Goal: Information Seeking & Learning: Learn about a topic

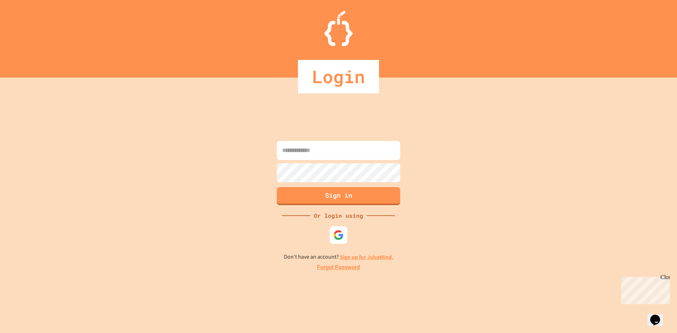
click at [310, 151] on input at bounding box center [338, 150] width 123 height 19
type input "**********"
click at [333, 197] on button "Sign in" at bounding box center [339, 195] width 126 height 18
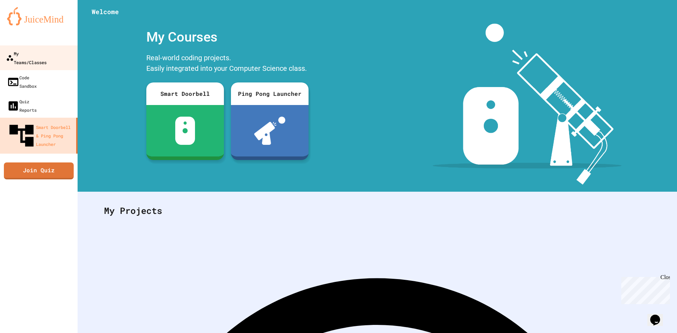
click at [47, 54] on div "My Teams/Classes" at bounding box center [26, 57] width 41 height 17
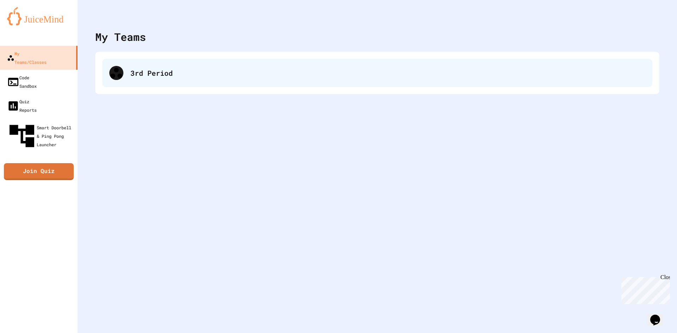
click at [105, 78] on div "3rd Period" at bounding box center [377, 73] width 550 height 28
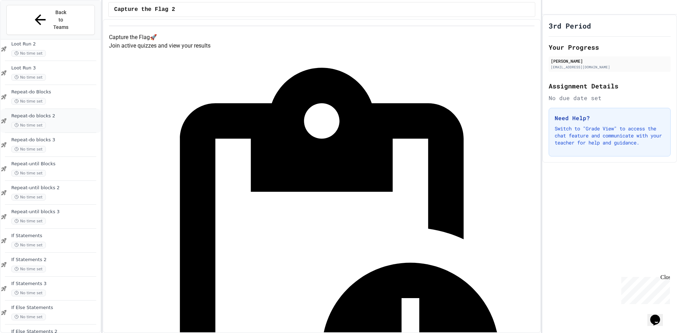
scroll to position [190, 0]
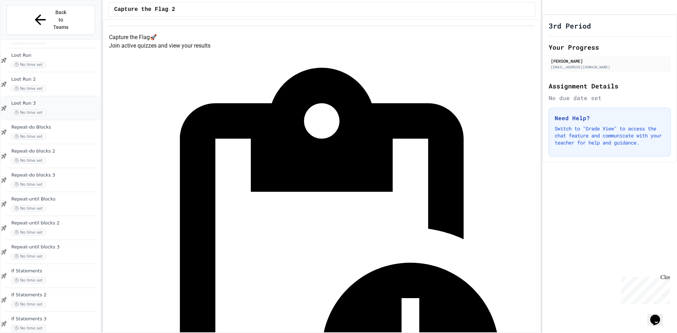
click at [60, 109] on div "No time set" at bounding box center [55, 112] width 88 height 7
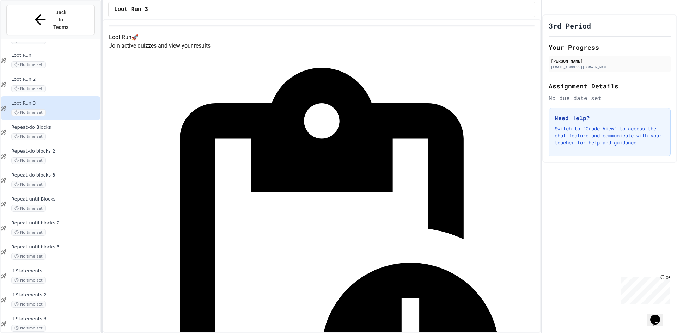
click at [61, 125] on span "Repeat-do Blocks" at bounding box center [55, 128] width 88 height 6
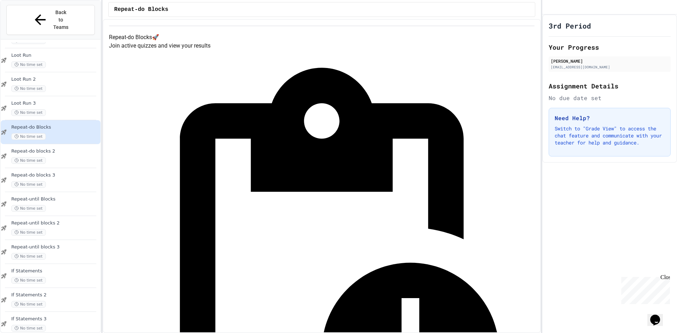
click at [35, 149] on div "Repeat-do blocks 2 No time set" at bounding box center [55, 157] width 88 height 16
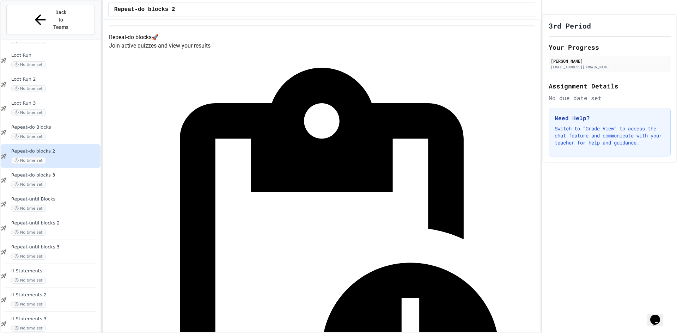
click at [48, 173] on div "Repeat-do blocks 3 No time set" at bounding box center [55, 181] width 88 height 16
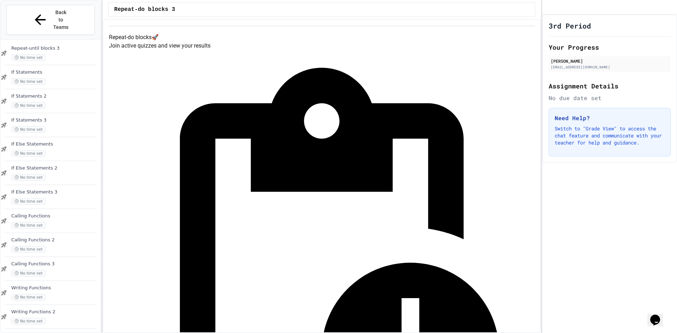
scroll to position [402, 0]
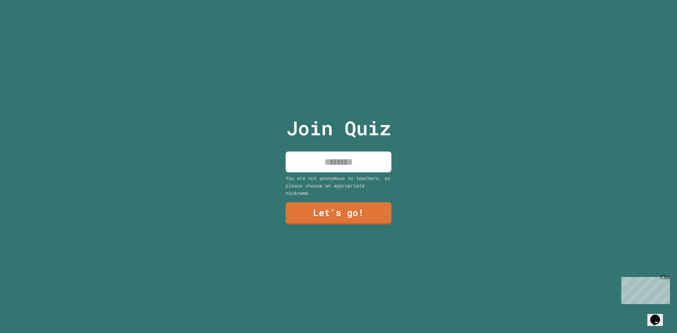
click at [369, 164] on input at bounding box center [339, 162] width 106 height 21
type input "**********"
click at [346, 205] on link "Let's go!" at bounding box center [339, 212] width 106 height 23
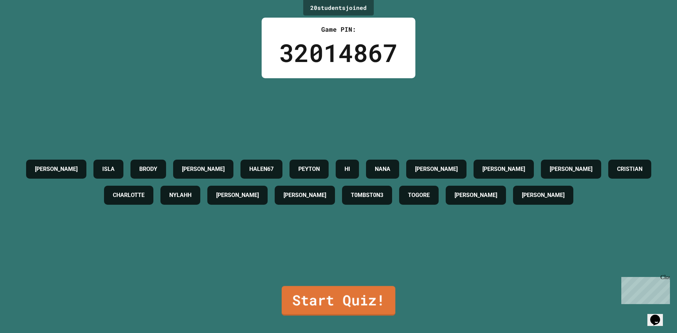
click at [382, 292] on link "Start Quiz!" at bounding box center [339, 301] width 114 height 30
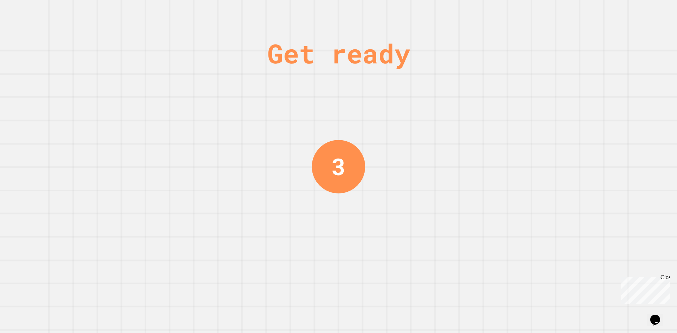
click at [666, 279] on div "Close" at bounding box center [665, 278] width 9 height 9
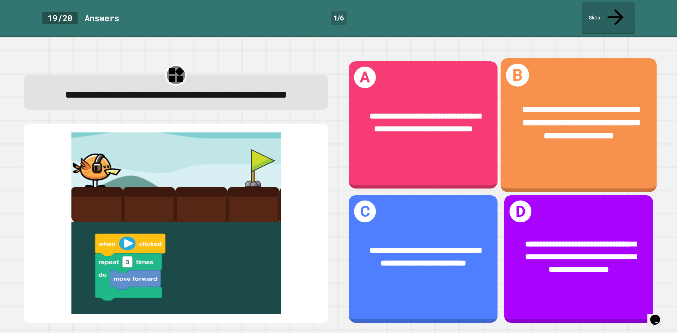
click at [558, 140] on div "**********" at bounding box center [579, 123] width 156 height 74
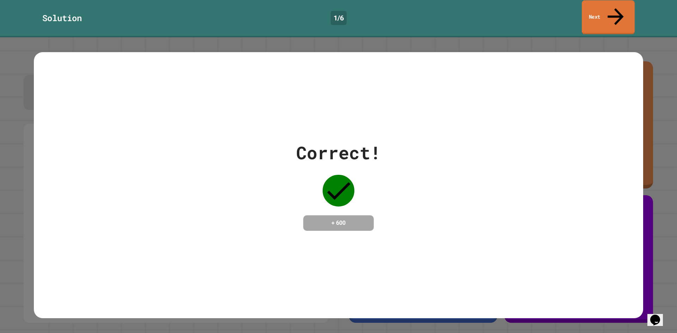
click at [619, 14] on link "Next" at bounding box center [608, 17] width 53 height 34
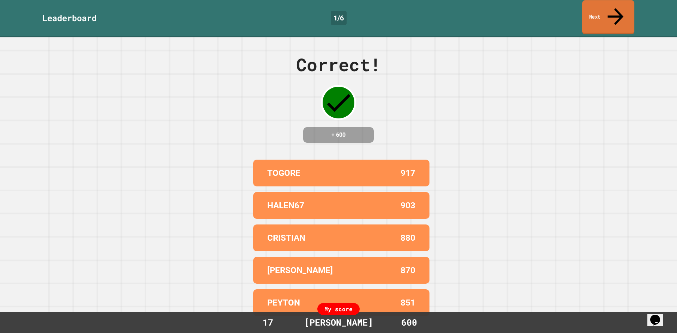
click at [596, 12] on link "Next" at bounding box center [609, 17] width 52 height 34
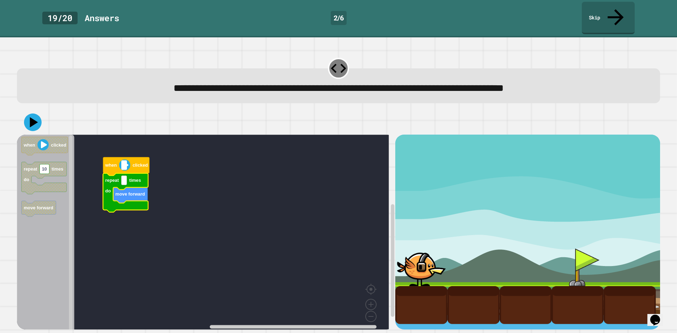
type input "*"
click at [31, 116] on icon at bounding box center [34, 122] width 10 height 12
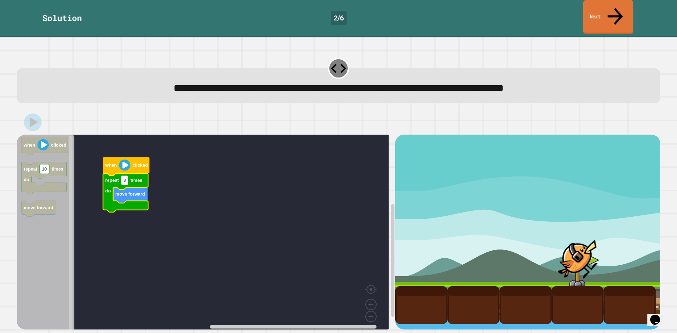
click at [599, 6] on link "Next" at bounding box center [609, 17] width 50 height 34
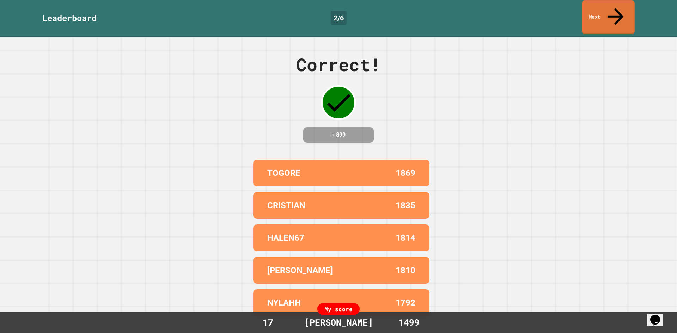
click at [623, 11] on link "Next" at bounding box center [608, 17] width 53 height 34
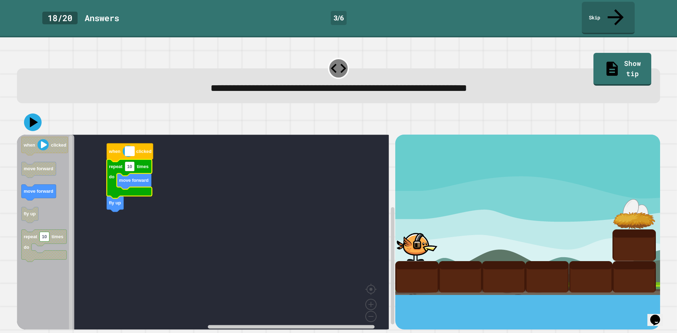
type input "*"
click at [157, 234] on rect "Blockly Workspace" at bounding box center [203, 235] width 372 height 200
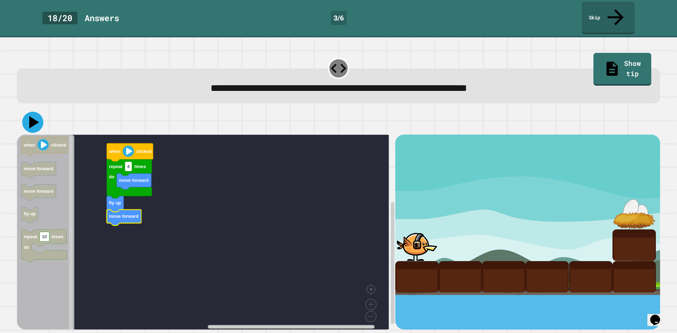
click at [32, 116] on icon at bounding box center [34, 122] width 10 height 12
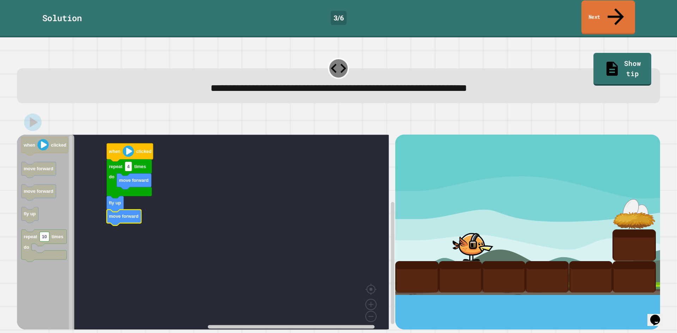
click at [600, 14] on link "Next" at bounding box center [609, 17] width 54 height 34
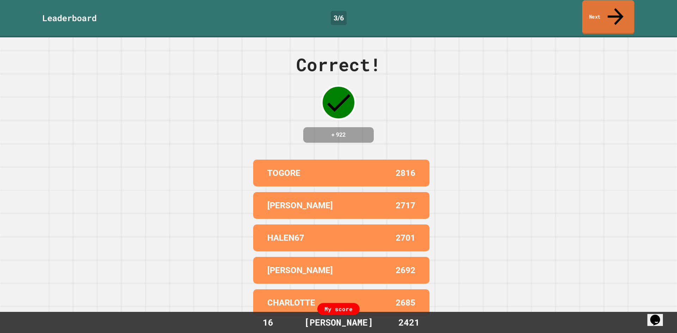
click at [602, 8] on link "Next" at bounding box center [609, 17] width 52 height 34
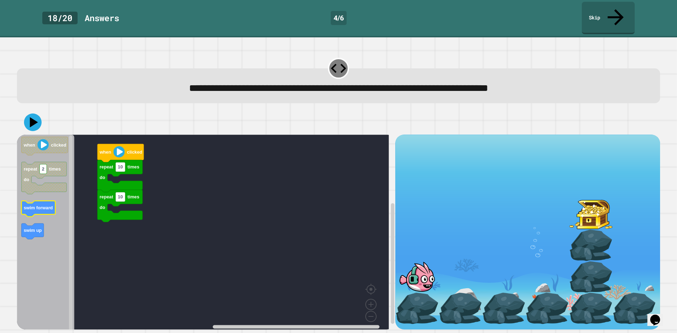
click at [34, 201] on g "swim forward" at bounding box center [39, 209] width 34 height 16
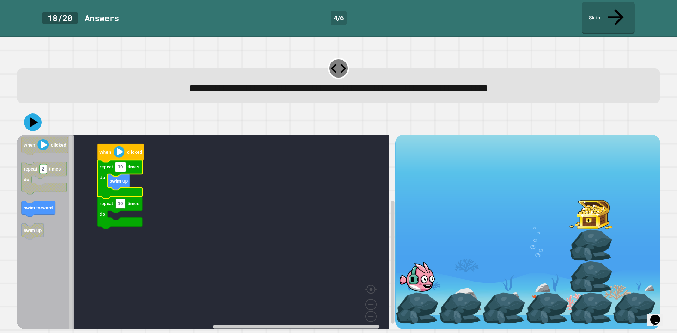
click at [123, 163] on rect "Blockly Workspace" at bounding box center [121, 168] width 10 height 10
type input "*"
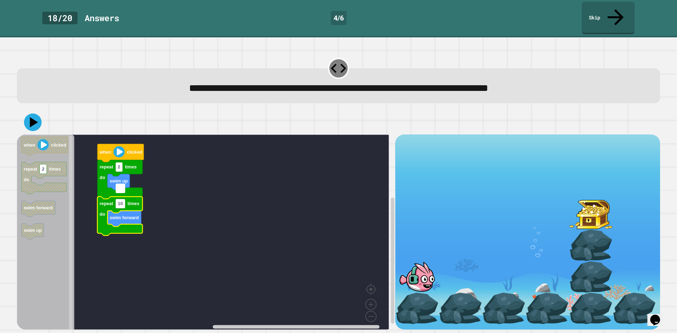
type input "*"
click at [268, 197] on rect "Blockly Workspace" at bounding box center [203, 235] width 372 height 200
click at [27, 114] on icon at bounding box center [33, 123] width 18 height 18
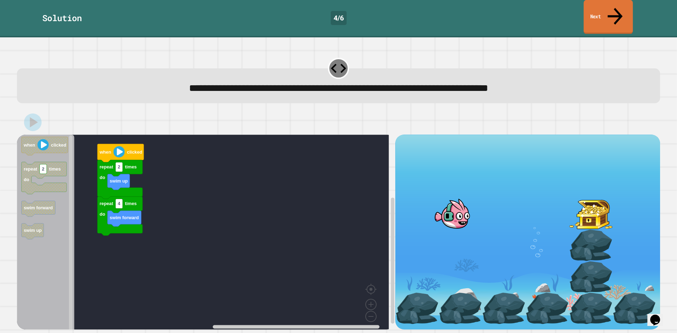
click at [599, 4] on link "Next" at bounding box center [608, 17] width 49 height 34
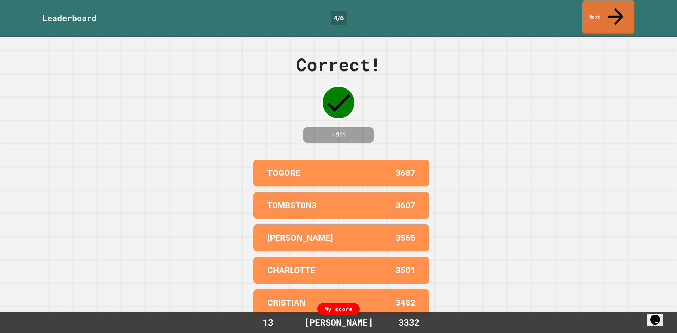
click at [624, 14] on link "Next" at bounding box center [609, 17] width 52 height 34
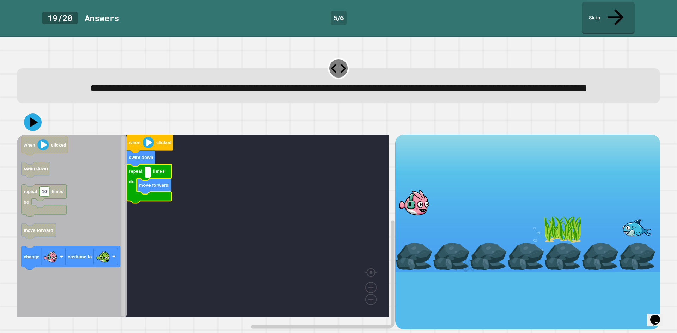
type input "*"
click at [276, 236] on rect "Blockly Workspace" at bounding box center [203, 226] width 372 height 183
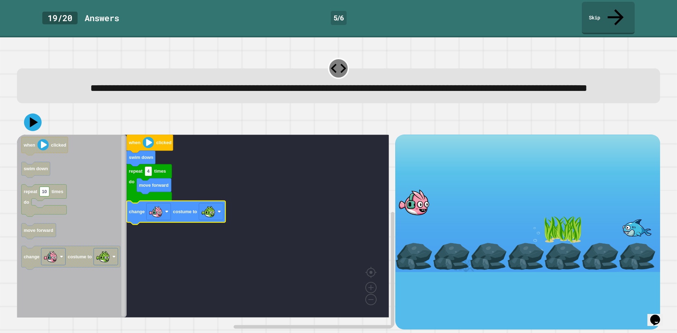
click at [43, 122] on div at bounding box center [339, 122] width 644 height 25
click at [28, 126] on icon at bounding box center [32, 122] width 21 height 21
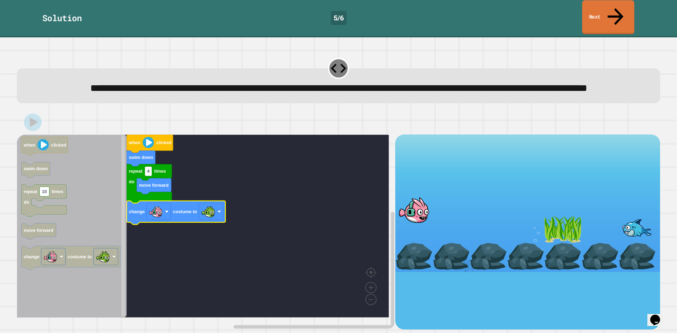
click at [617, 10] on icon at bounding box center [616, 16] width 24 height 25
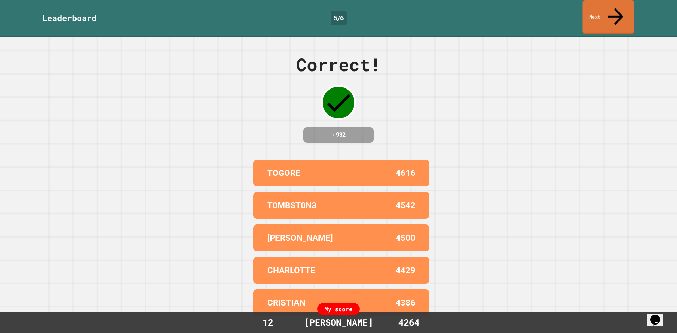
drag, startPoint x: 620, startPoint y: 5, endPoint x: 603, endPoint y: 14, distance: 19.4
click at [619, 6] on link "Next" at bounding box center [609, 17] width 52 height 34
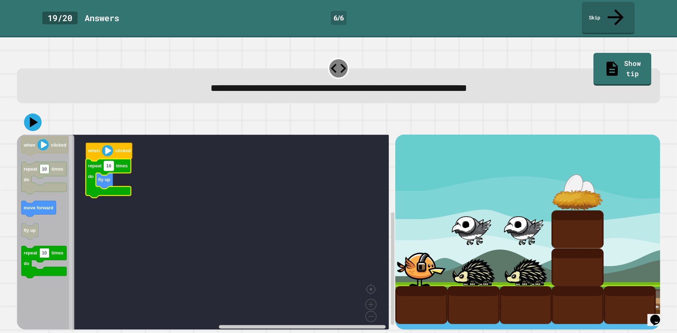
click at [111, 162] on rect "Blockly Workspace" at bounding box center [109, 167] width 10 height 10
type input "*"
click at [135, 199] on rect "Blockly Workspace" at bounding box center [203, 235] width 372 height 200
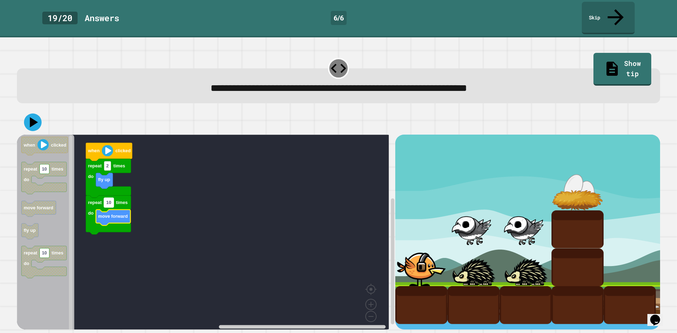
click at [109, 198] on rect "Blockly Workspace" at bounding box center [109, 203] width 10 height 10
type input "*"
click at [35, 113] on icon at bounding box center [33, 123] width 20 height 20
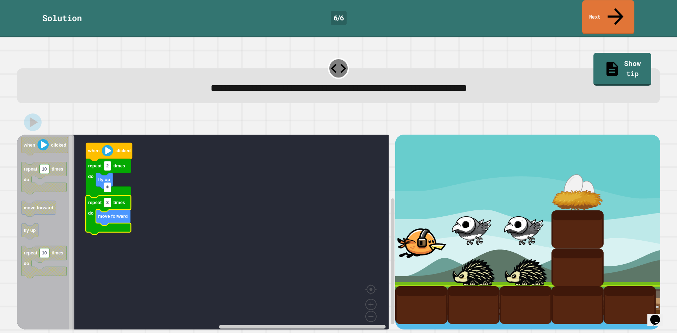
click at [627, 8] on link "Next" at bounding box center [609, 17] width 52 height 34
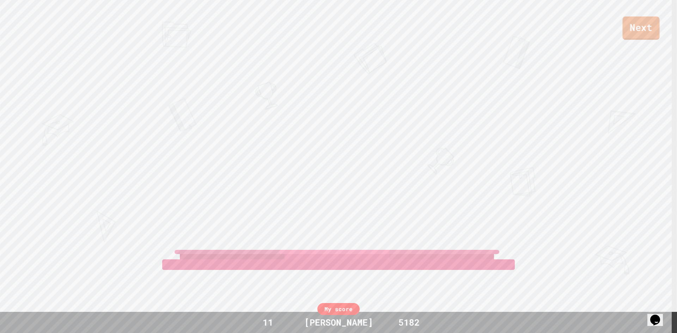
click at [652, 17] on link "Next" at bounding box center [641, 28] width 37 height 23
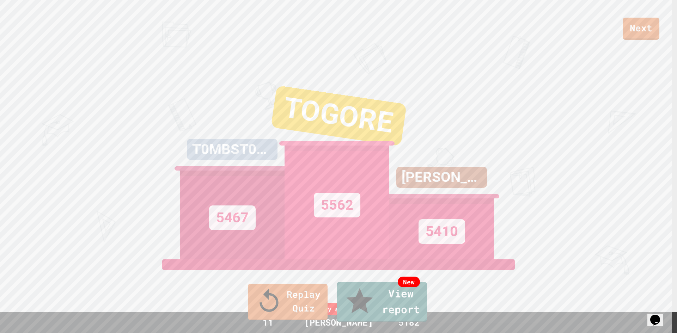
drag, startPoint x: 340, startPoint y: 213, endPoint x: 395, endPoint y: 155, distance: 80.1
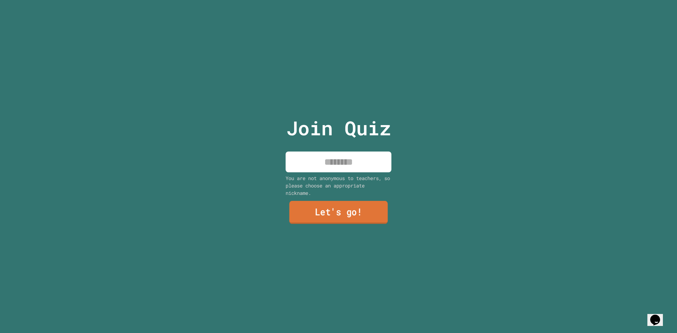
click at [339, 167] on input at bounding box center [339, 162] width 106 height 21
type input "**********"
click at [324, 216] on link "Let's go!" at bounding box center [339, 212] width 103 height 23
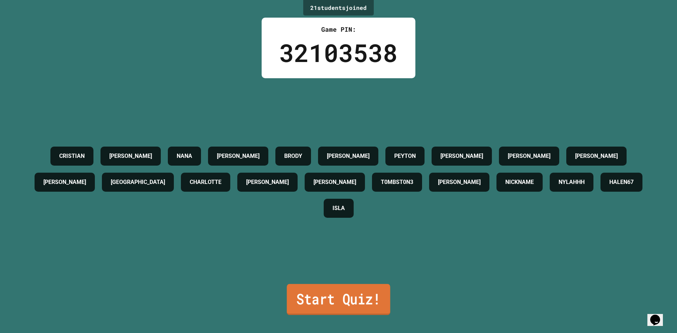
click at [335, 296] on link "Start Quiz!" at bounding box center [338, 299] width 103 height 31
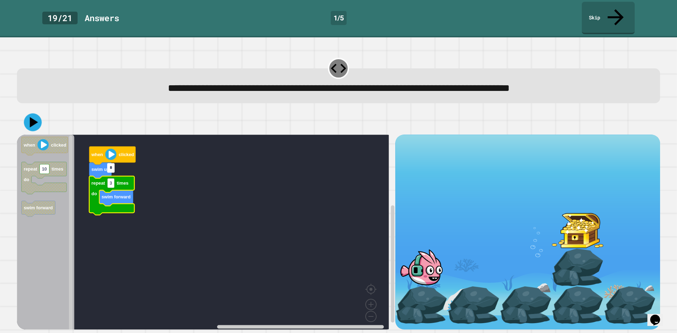
type input "*"
click at [40, 112] on icon at bounding box center [32, 122] width 21 height 21
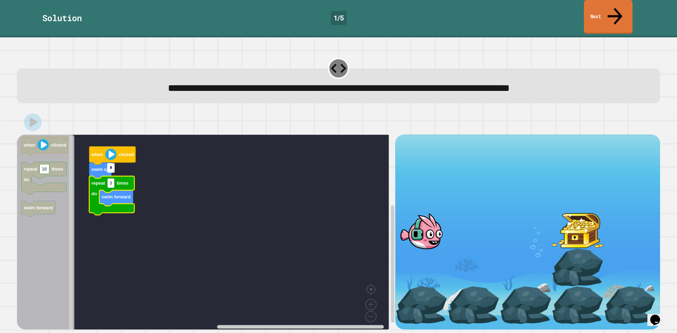
click at [626, 9] on link "Next" at bounding box center [608, 17] width 49 height 34
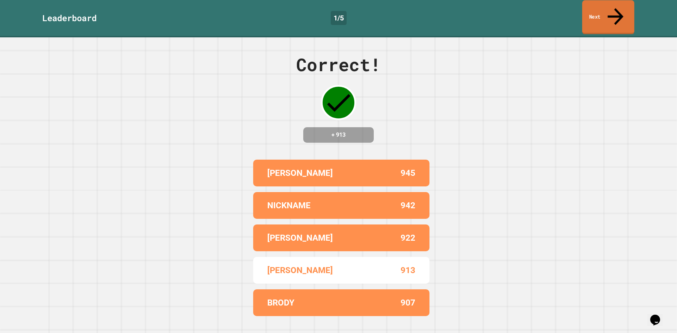
click at [625, 11] on link "Next" at bounding box center [609, 17] width 52 height 34
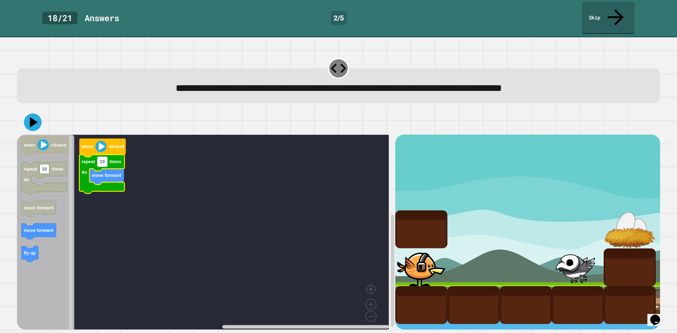
click at [104, 159] on text "10" at bounding box center [102, 161] width 5 height 5
type input "*"
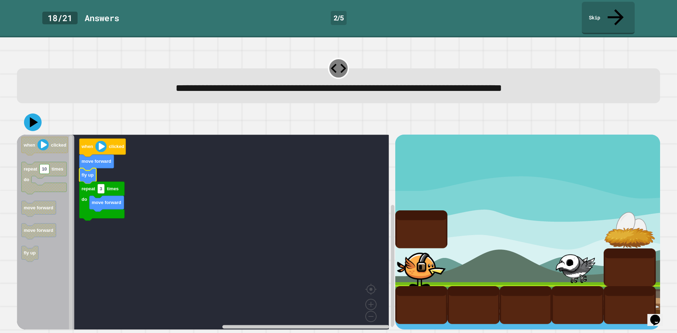
click at [182, 135] on rect "Blockly Workspace" at bounding box center [203, 235] width 372 height 200
click at [36, 112] on icon at bounding box center [32, 122] width 21 height 21
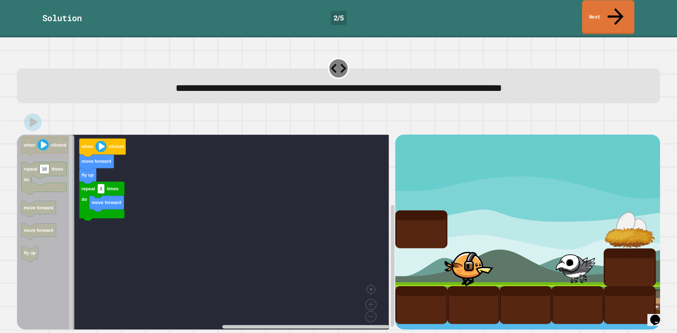
drag, startPoint x: 617, startPoint y: 11, endPoint x: 558, endPoint y: 37, distance: 64.9
click at [617, 12] on icon at bounding box center [616, 16] width 24 height 25
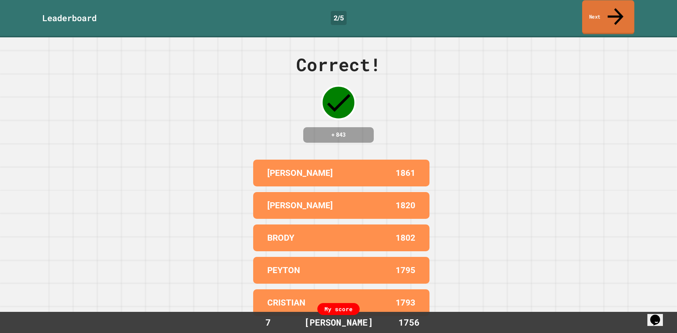
click at [614, 14] on link "Next" at bounding box center [609, 17] width 52 height 34
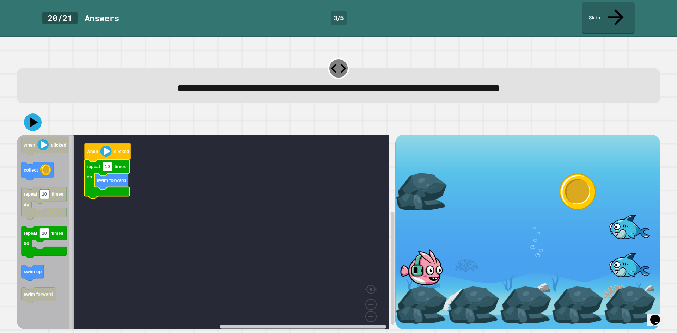
click at [111, 160] on icon "Blockly Workspace" at bounding box center [106, 179] width 45 height 39
click at [110, 162] on rect "Blockly Workspace" at bounding box center [108, 167] width 10 height 10
type input "*"
click at [276, 198] on rect "Blockly Workspace" at bounding box center [203, 235] width 372 height 200
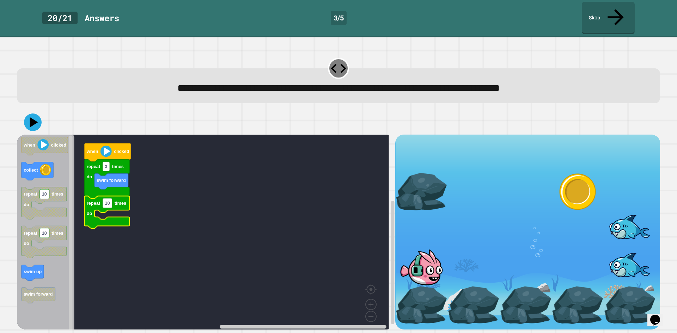
click at [33, 254] on icon "when clicked collect repeat 10 times do repeat 10 times do swim up swim forward" at bounding box center [46, 235] width 58 height 200
click at [111, 199] on rect "Blockly Workspace" at bounding box center [108, 204] width 10 height 10
type input "*"
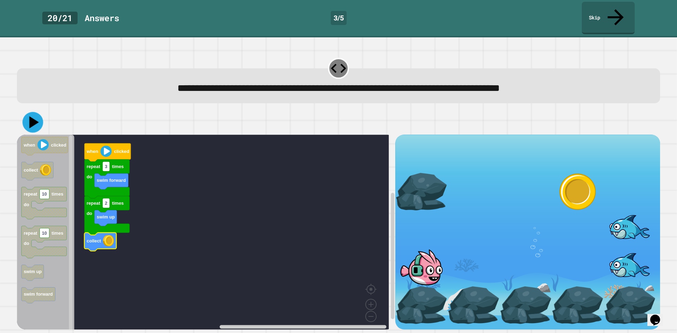
click at [28, 112] on icon at bounding box center [33, 122] width 21 height 21
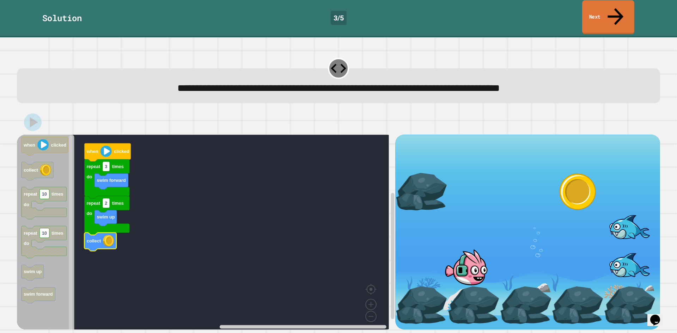
drag, startPoint x: 627, startPoint y: 7, endPoint x: 622, endPoint y: 11, distance: 6.1
click at [627, 7] on link "Next" at bounding box center [609, 17] width 52 height 34
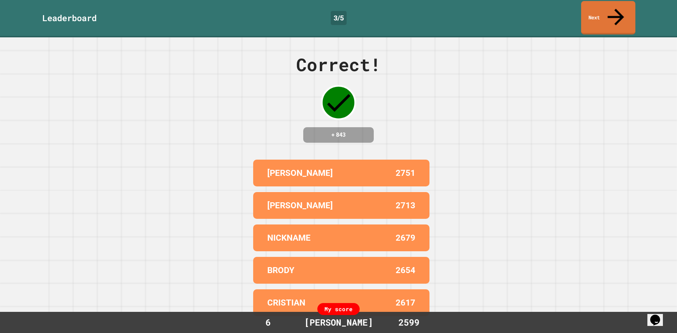
click at [611, 13] on link "Next" at bounding box center [608, 18] width 54 height 34
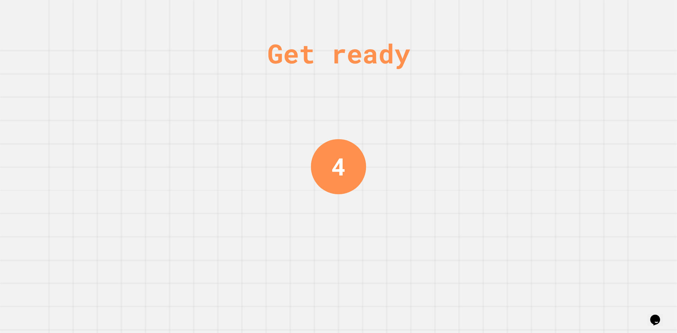
click at [332, 149] on div "4" at bounding box center [339, 167] width 14 height 36
click at [326, 144] on div "4" at bounding box center [338, 166] width 53 height 53
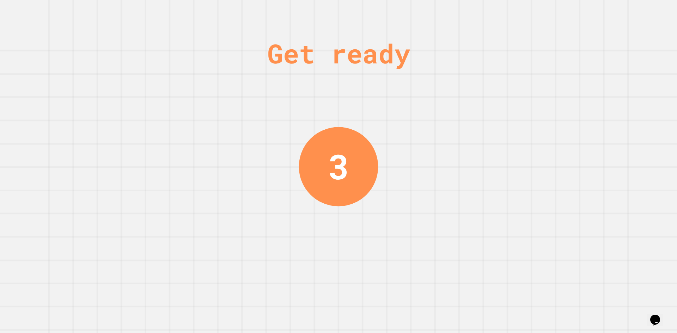
click at [328, 144] on div "3" at bounding box center [338, 167] width 20 height 52
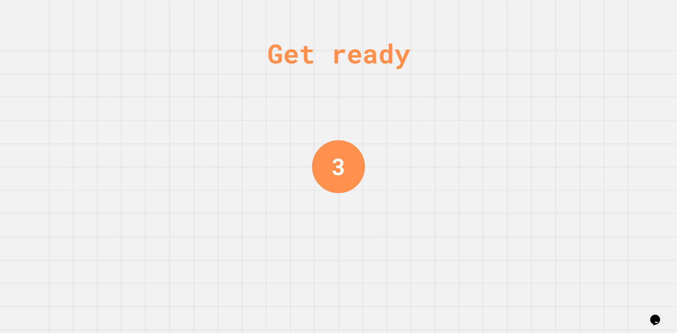
click at [326, 144] on div "3" at bounding box center [338, 166] width 53 height 53
click at [326, 144] on div "2" at bounding box center [338, 166] width 53 height 53
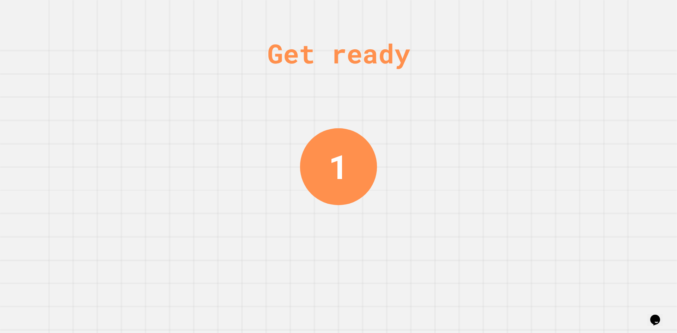
click at [326, 144] on div "1" at bounding box center [338, 166] width 77 height 77
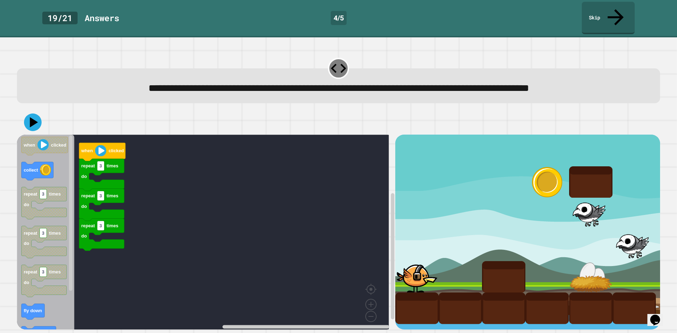
click at [326, 144] on rect "Blockly Workspace" at bounding box center [203, 235] width 372 height 200
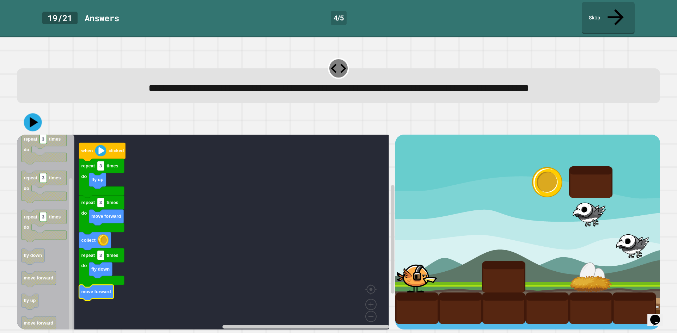
click at [29, 114] on icon at bounding box center [33, 123] width 18 height 18
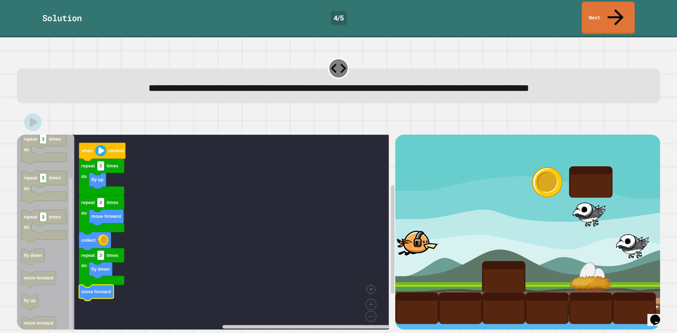
click at [612, 17] on div "Solution 4 / 5 Next" at bounding box center [338, 18] width 677 height 37
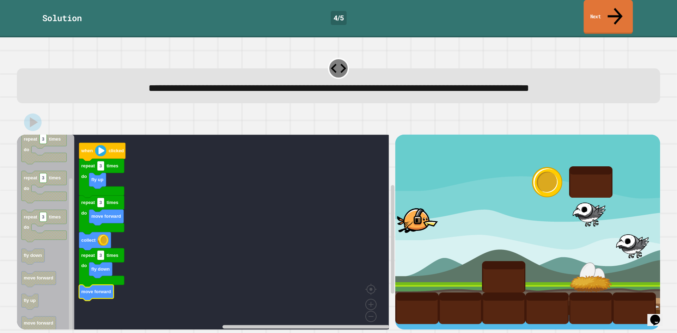
click at [619, 12] on icon at bounding box center [615, 16] width 22 height 25
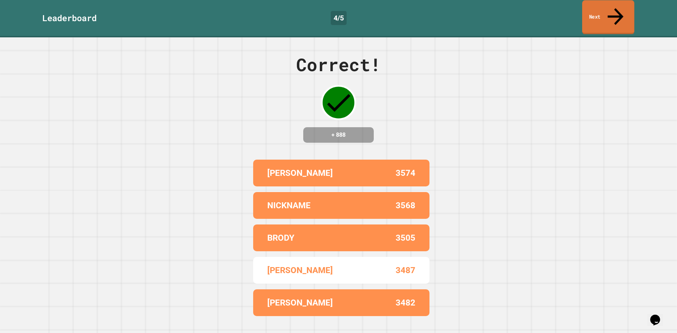
click at [625, 9] on link "Next" at bounding box center [609, 17] width 52 height 34
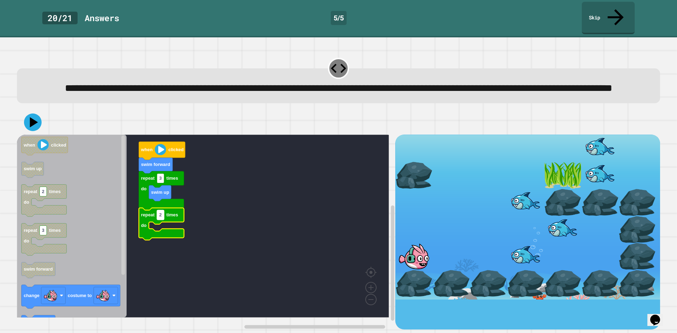
click at [159, 220] on rect "Blockly Workspace" at bounding box center [160, 216] width 7 height 10
type input "*"
click at [105, 207] on icon "Blockly Workspace" at bounding box center [72, 226] width 110 height 183
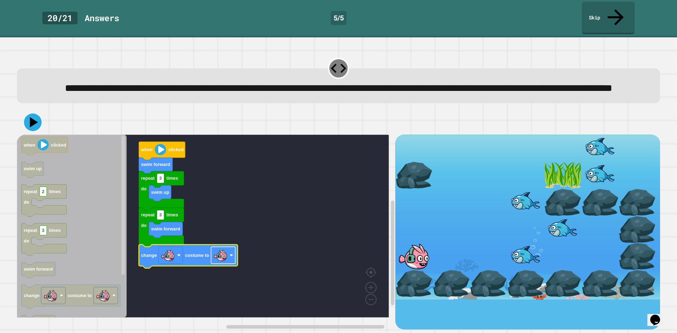
click at [230, 256] on rect "Blockly Workspace" at bounding box center [223, 255] width 24 height 17
click at [269, 273] on rect "Blockly Workspace" at bounding box center [203, 226] width 372 height 183
click at [32, 125] on icon at bounding box center [34, 122] width 10 height 12
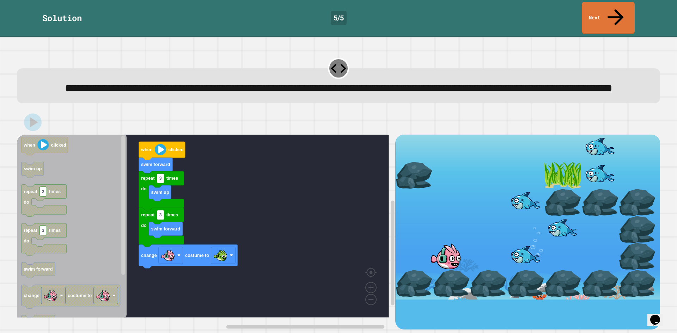
click at [629, 7] on link "Next" at bounding box center [608, 18] width 53 height 32
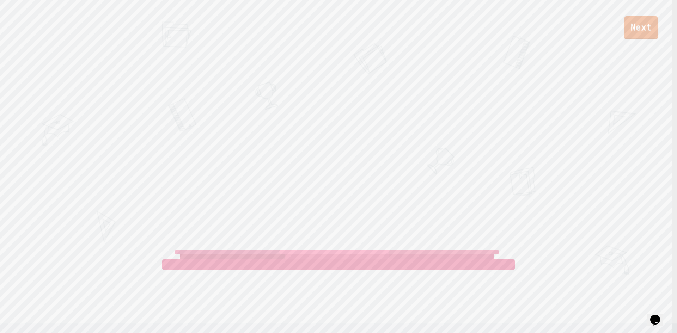
click at [647, 25] on link "Next" at bounding box center [641, 27] width 34 height 23
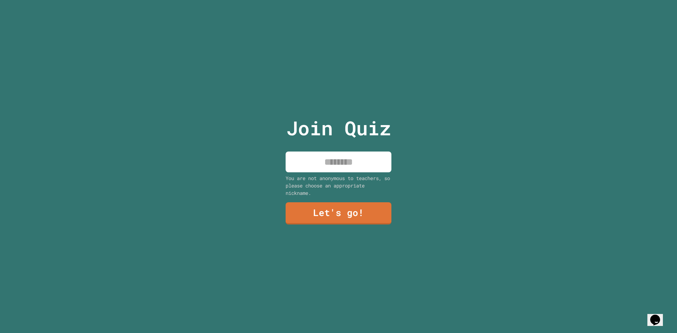
click at [338, 158] on input at bounding box center [339, 162] width 106 height 21
type input "**********"
click at [337, 212] on link "Let's go!" at bounding box center [339, 212] width 96 height 23
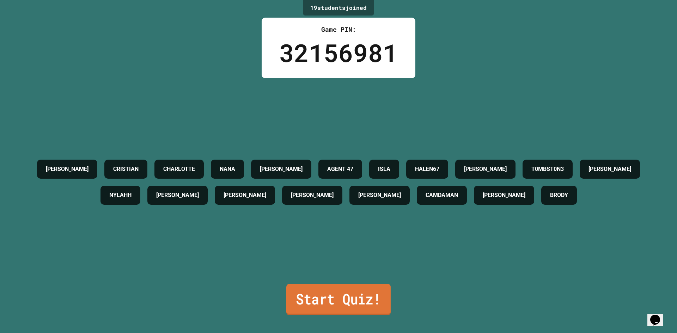
click at [365, 298] on link "Start Quiz!" at bounding box center [338, 299] width 104 height 31
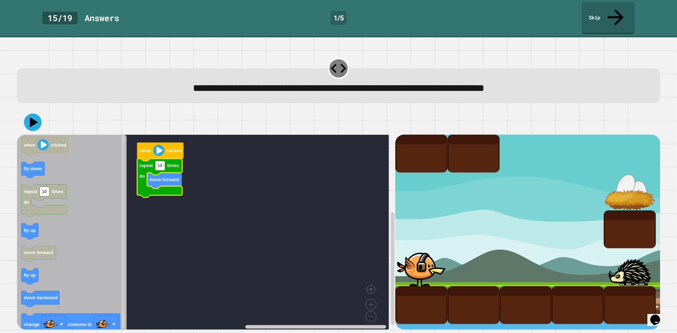
click at [160, 159] on icon "Blockly Workspace" at bounding box center [159, 178] width 45 height 39
click at [162, 163] on text "10" at bounding box center [160, 165] width 5 height 5
type input "*"
click at [82, 232] on icon "Blockly Workspace" at bounding box center [72, 235] width 110 height 200
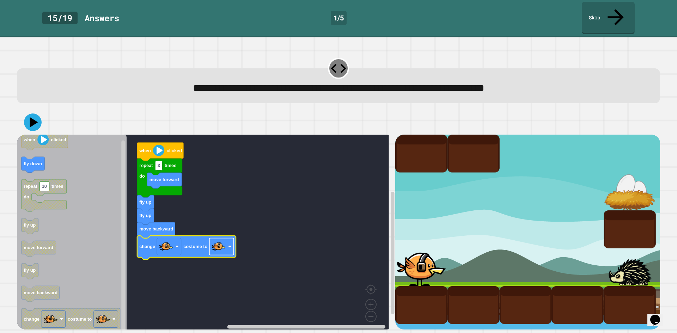
click at [225, 240] on image "Blockly Workspace" at bounding box center [219, 247] width 14 height 14
click at [34, 112] on icon at bounding box center [32, 122] width 21 height 21
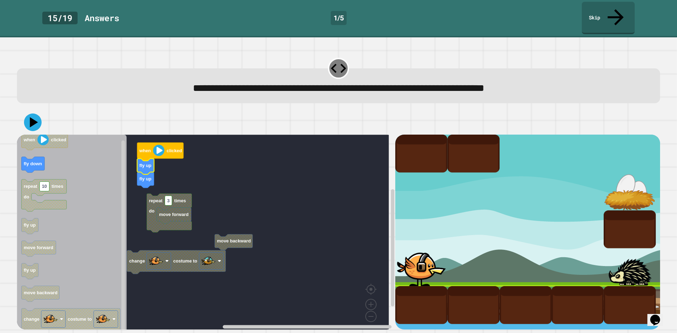
click at [162, 177] on rect "Blockly Workspace" at bounding box center [203, 235] width 372 height 200
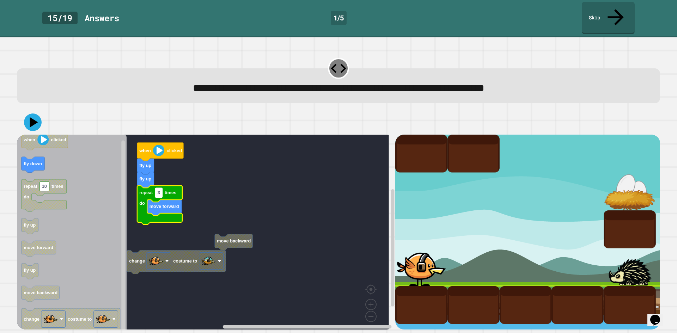
click at [162, 188] on rect "Blockly Workspace" at bounding box center [158, 193] width 7 height 10
type input "*"
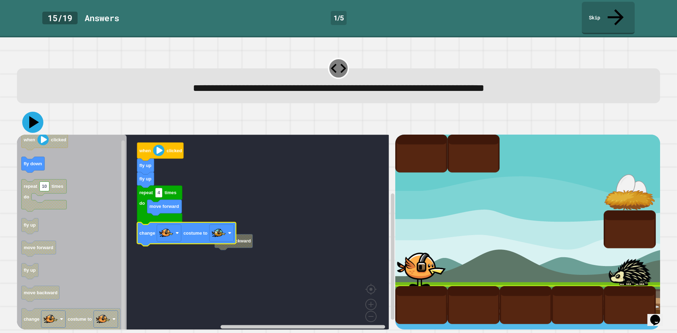
click at [36, 116] on icon at bounding box center [34, 122] width 10 height 12
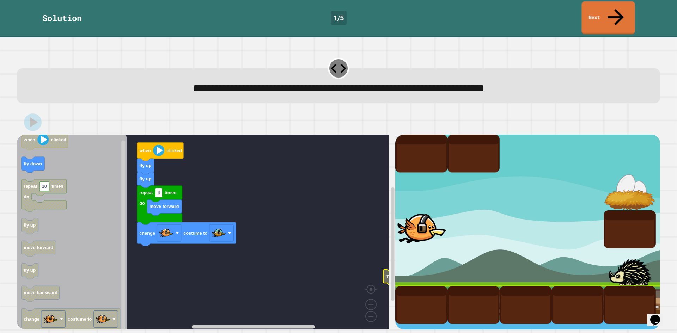
click at [620, 13] on link "Next" at bounding box center [608, 17] width 53 height 33
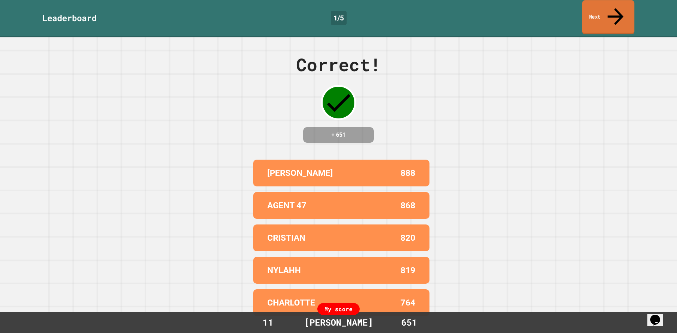
drag, startPoint x: 616, startPoint y: 11, endPoint x: 609, endPoint y: 18, distance: 10.3
click at [616, 12] on icon at bounding box center [616, 16] width 24 height 25
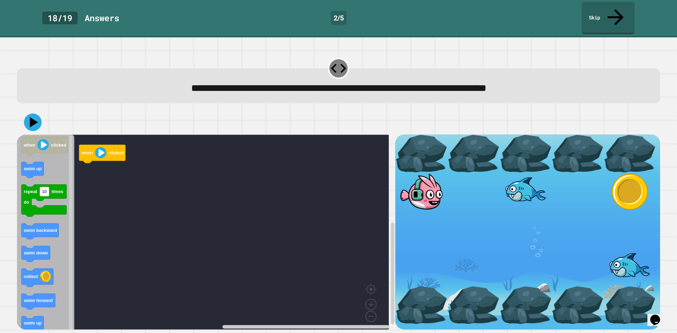
click at [71, 224] on div "when clicked when clicked swim up repeat 10 times do swim backward swim down co…" at bounding box center [206, 232] width 379 height 195
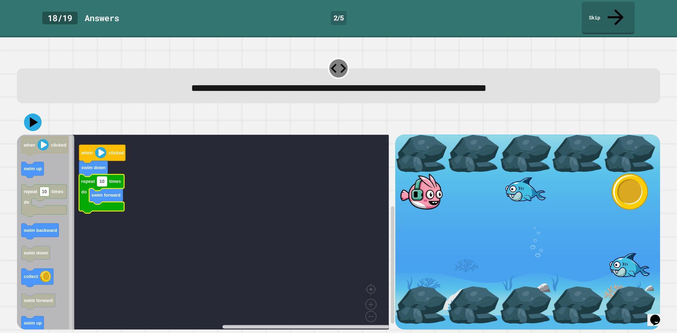
click at [103, 177] on rect "Blockly Workspace" at bounding box center [102, 182] width 10 height 10
type input "*"
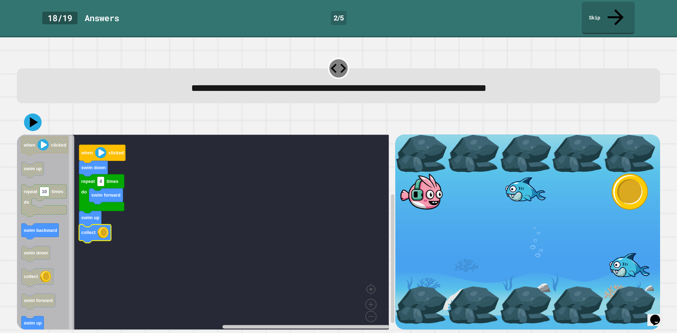
click at [35, 114] on icon at bounding box center [33, 123] width 18 height 18
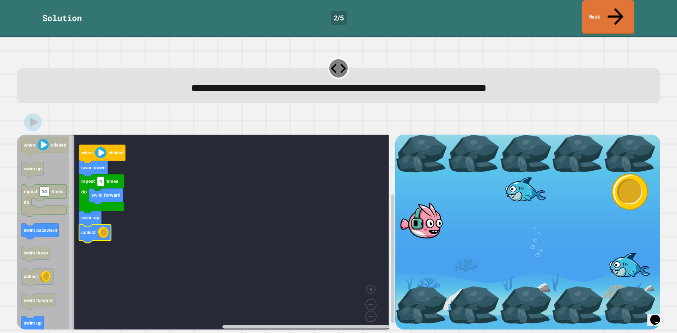
drag, startPoint x: 622, startPoint y: 5, endPoint x: 548, endPoint y: 34, distance: 78.9
click at [621, 6] on link "Next" at bounding box center [609, 17] width 52 height 34
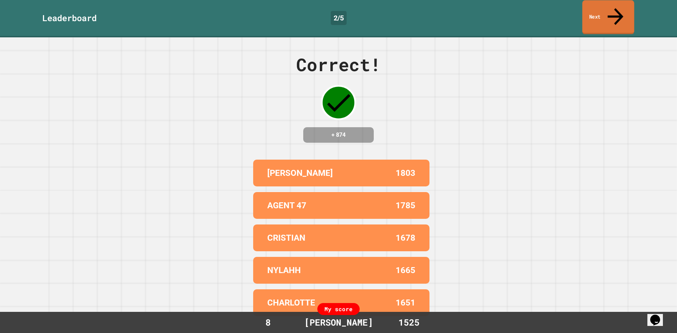
click at [627, 13] on link "Next" at bounding box center [609, 17] width 52 height 34
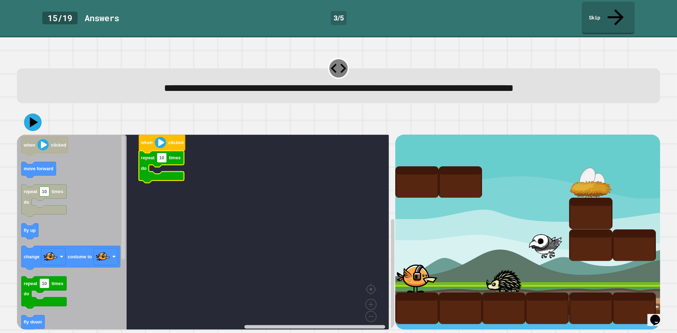
click at [165, 151] on g "repeat 10 times do" at bounding box center [161, 167] width 45 height 32
click at [163, 155] on text "10" at bounding box center [161, 157] width 5 height 5
type input "*"
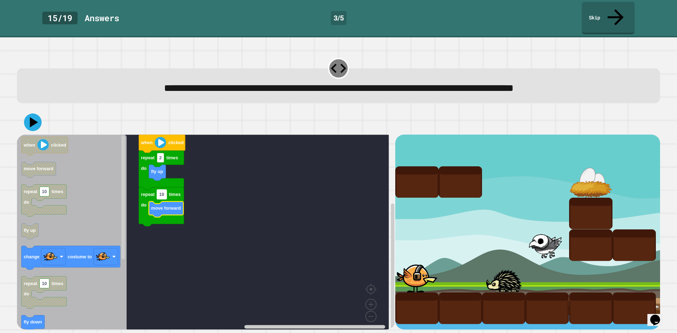
click at [165, 190] on rect "Blockly Workspace" at bounding box center [162, 195] width 10 height 10
type input "*"
click at [215, 274] on rect "Blockly Workspace" at bounding box center [203, 235] width 372 height 200
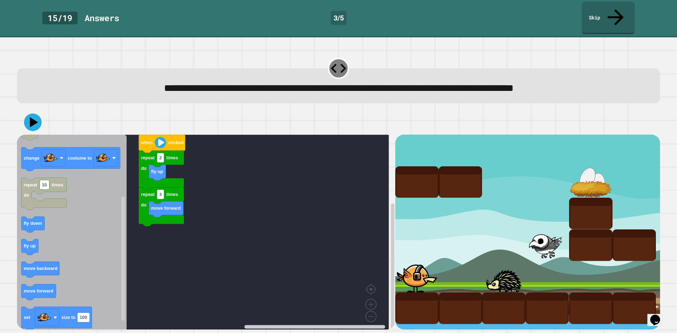
click at [89, 223] on icon "Blockly Workspace" at bounding box center [72, 235] width 110 height 200
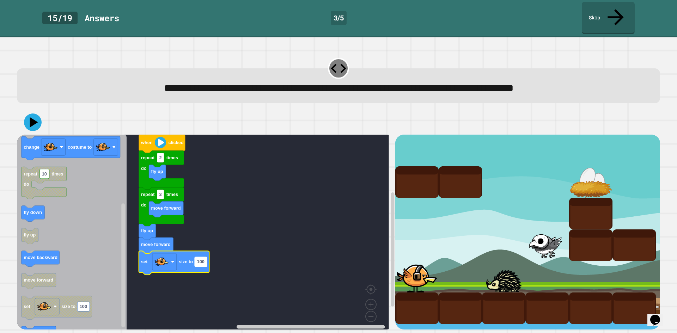
click at [203, 258] on rect "Blockly Workspace" at bounding box center [201, 263] width 12 height 10
type input "**"
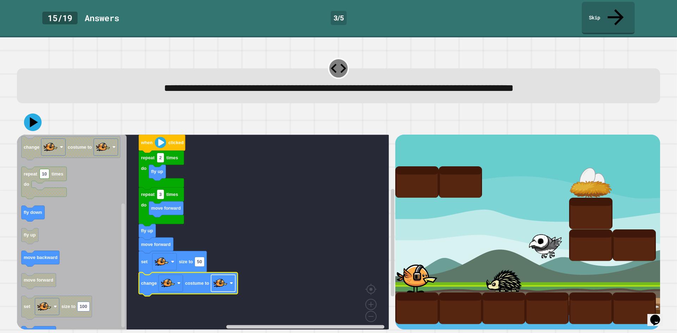
click at [232, 275] on rect "Blockly Workspace" at bounding box center [223, 283] width 24 height 17
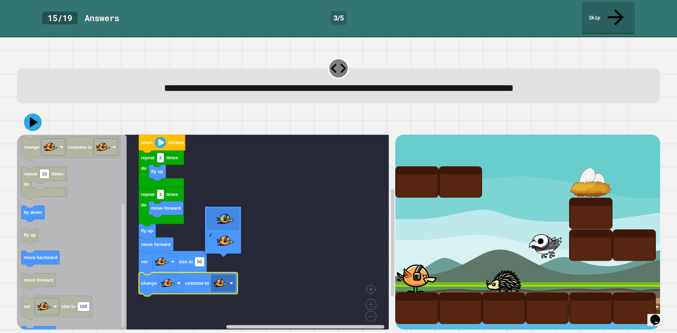
drag, startPoint x: 234, startPoint y: 221, endPoint x: 78, endPoint y: 239, distance: 156.9
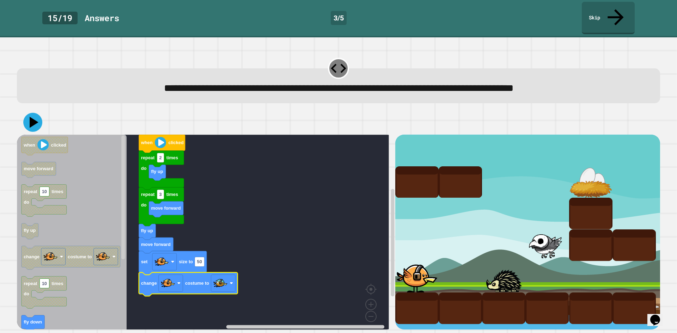
click at [38, 117] on icon at bounding box center [34, 122] width 9 height 11
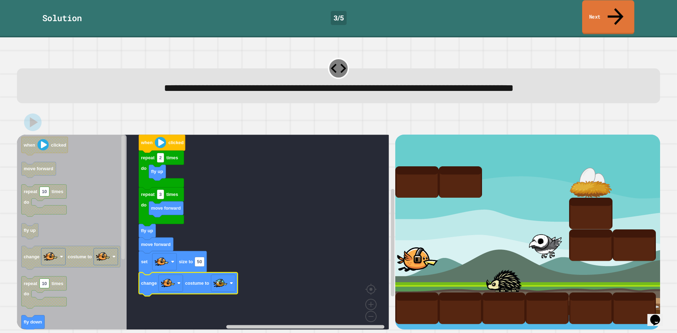
click at [614, 9] on icon at bounding box center [616, 16] width 24 height 25
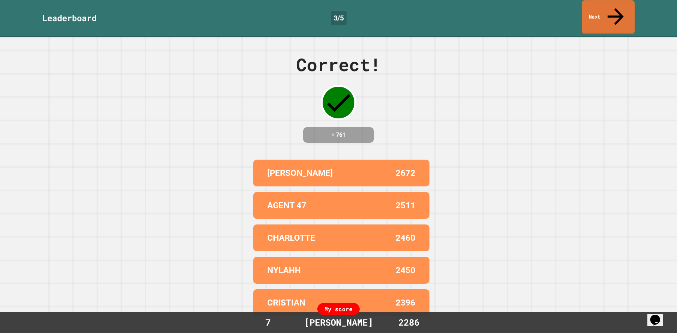
drag, startPoint x: 614, startPoint y: 10, endPoint x: 608, endPoint y: 14, distance: 7.8
click at [615, 10] on icon at bounding box center [616, 16] width 24 height 25
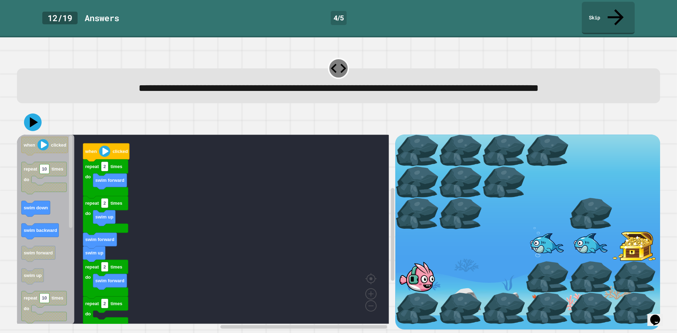
click at [58, 241] on g "when clicked repeat 10 times do swim down swim backward swim forward swim up re…" at bounding box center [45, 327] width 47 height 380
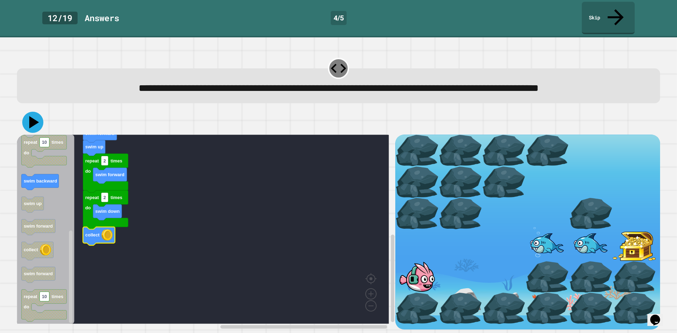
click at [32, 125] on icon at bounding box center [34, 122] width 10 height 12
drag, startPoint x: 36, startPoint y: 127, endPoint x: 201, endPoint y: 111, distance: 165.8
click at [36, 127] on icon at bounding box center [32, 122] width 21 height 21
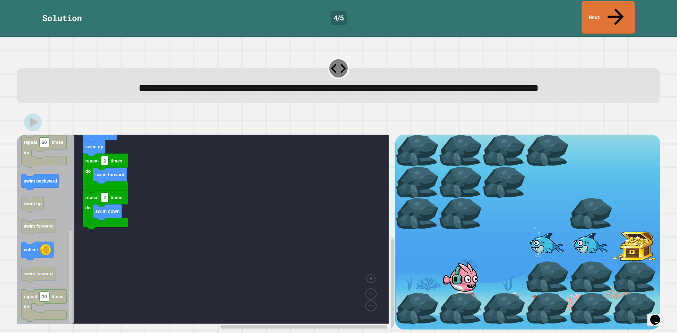
click at [623, 9] on link "Next" at bounding box center [608, 18] width 53 height 34
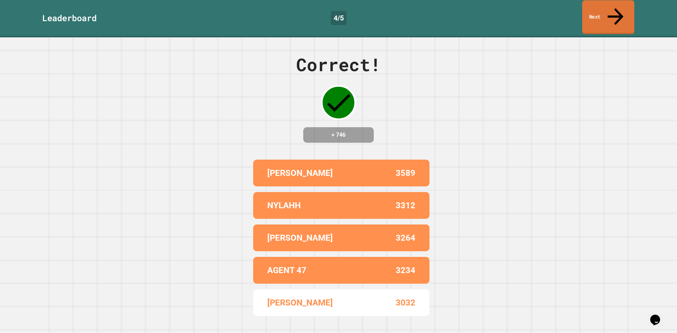
click at [613, 6] on icon at bounding box center [616, 16] width 24 height 25
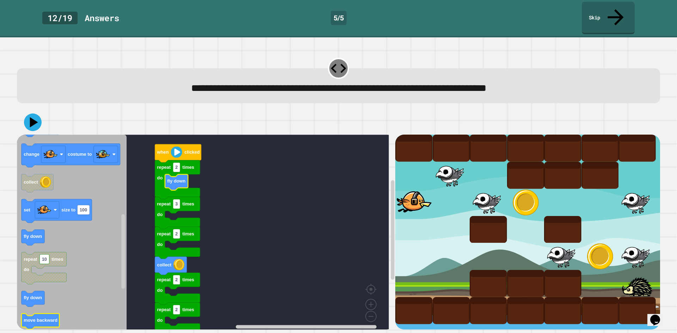
click at [50, 318] on text "move backward" at bounding box center [41, 320] width 34 height 5
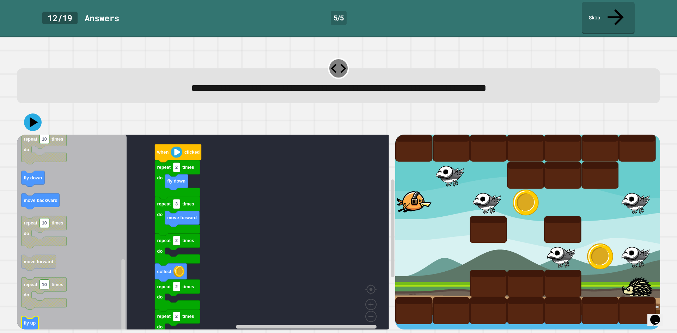
click at [140, 257] on div "repeat 2 times do fly down repeat 2 times do repeat 2 times do collect repeat 2…" at bounding box center [206, 232] width 379 height 195
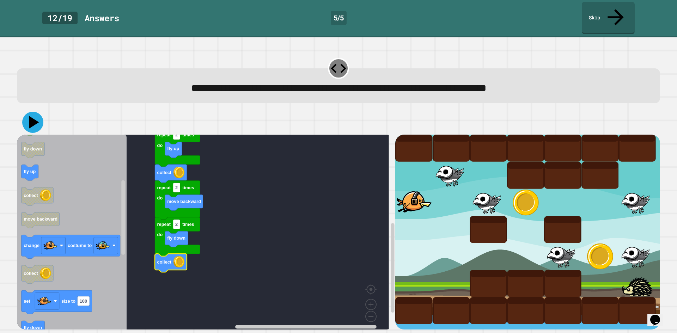
click at [34, 116] on icon at bounding box center [34, 122] width 10 height 12
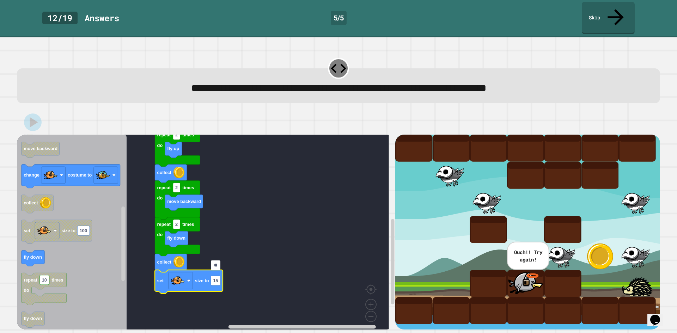
type input "***"
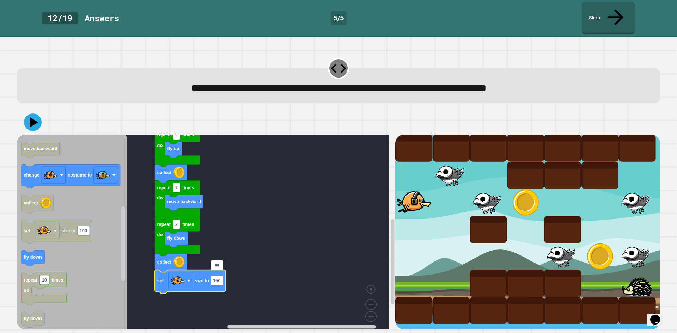
click at [256, 219] on rect "Blockly Workspace" at bounding box center [203, 235] width 372 height 200
click at [32, 116] on icon at bounding box center [34, 122] width 10 height 12
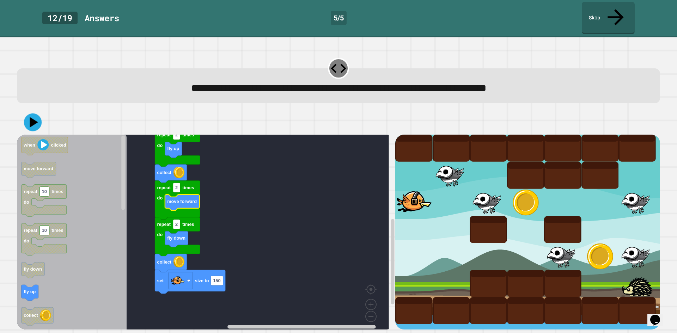
click at [37, 114] on icon at bounding box center [33, 123] width 18 height 18
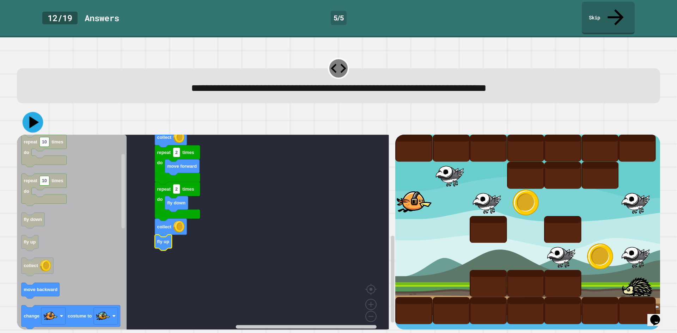
click at [38, 112] on icon at bounding box center [33, 122] width 21 height 21
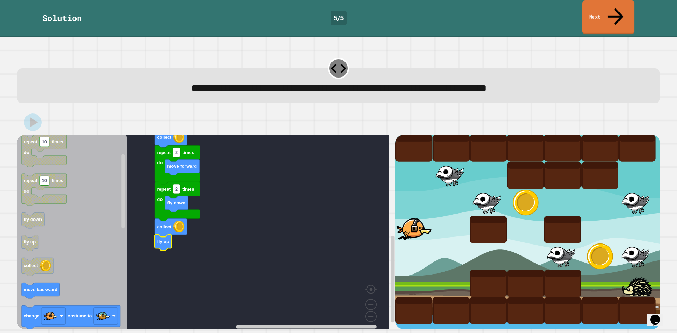
drag, startPoint x: 632, startPoint y: 7, endPoint x: 626, endPoint y: 12, distance: 7.5
click at [631, 8] on link "Next" at bounding box center [609, 17] width 52 height 34
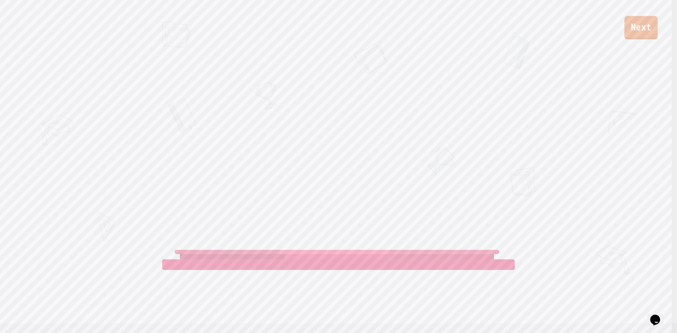
click at [642, 30] on link "Next" at bounding box center [641, 27] width 33 height 23
